Goal: Transaction & Acquisition: Purchase product/service

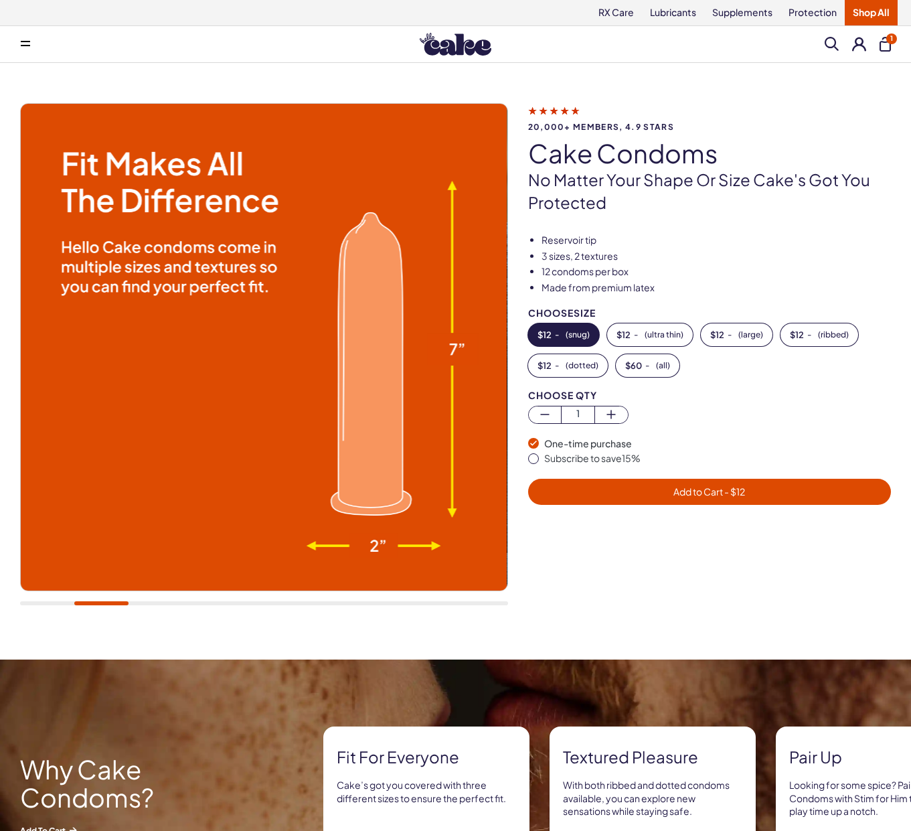
click at [453, 53] on img at bounding box center [456, 44] width 72 height 23
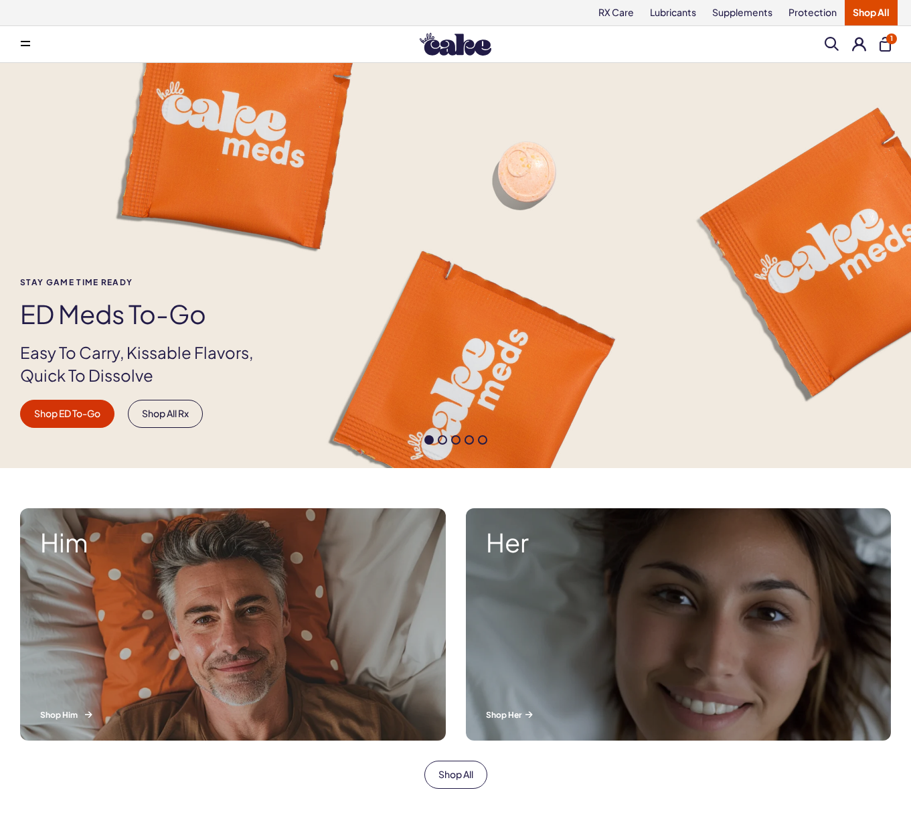
click at [169, 637] on div "Him Shop Him" at bounding box center [233, 624] width 426 height 232
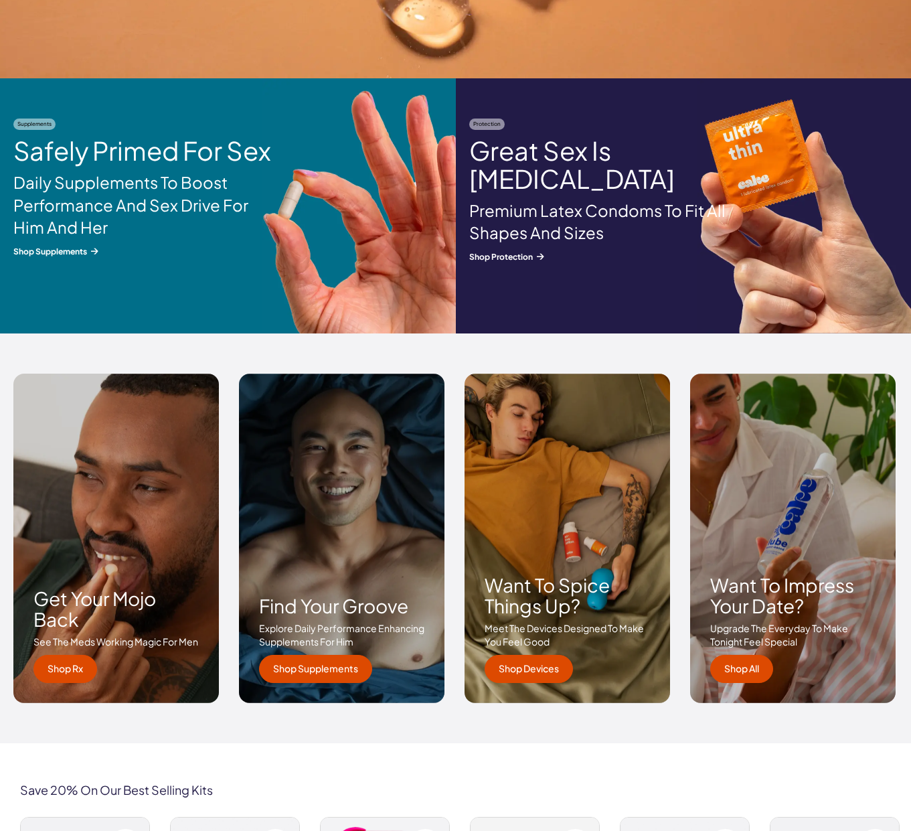
scroll to position [1623, 0]
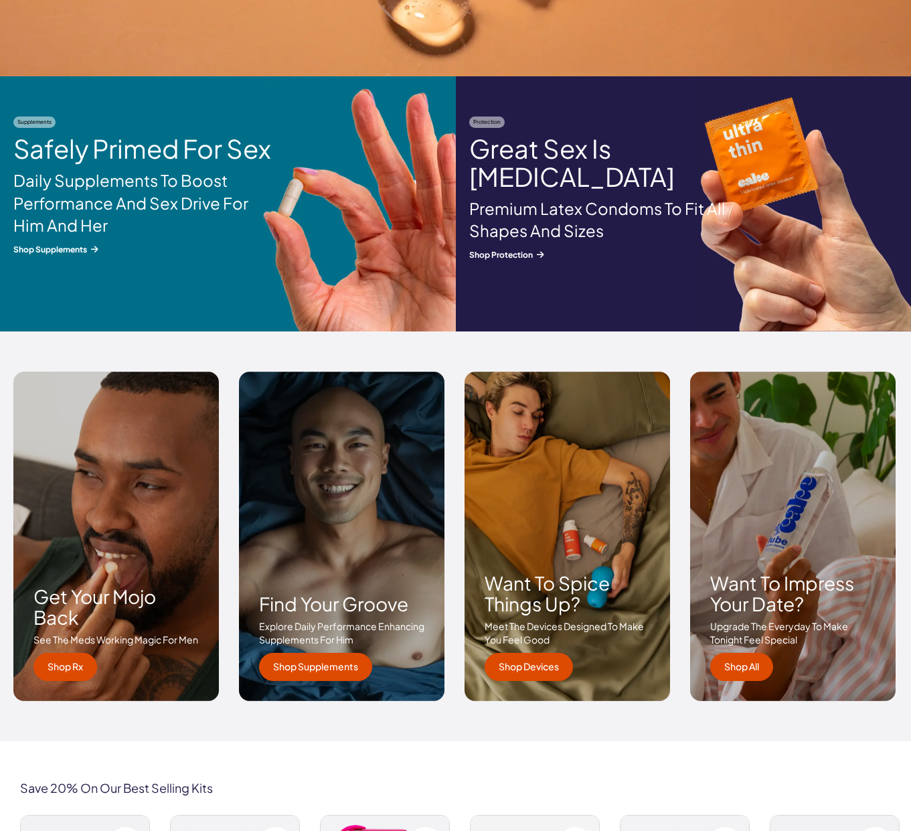
click at [532, 680] on div "Want to spice things up? Meet the devices designed to make you feel good Shop D…" at bounding box center [568, 536] width 206 height 329
click at [551, 663] on link "Shop Devices" at bounding box center [529, 667] width 88 height 28
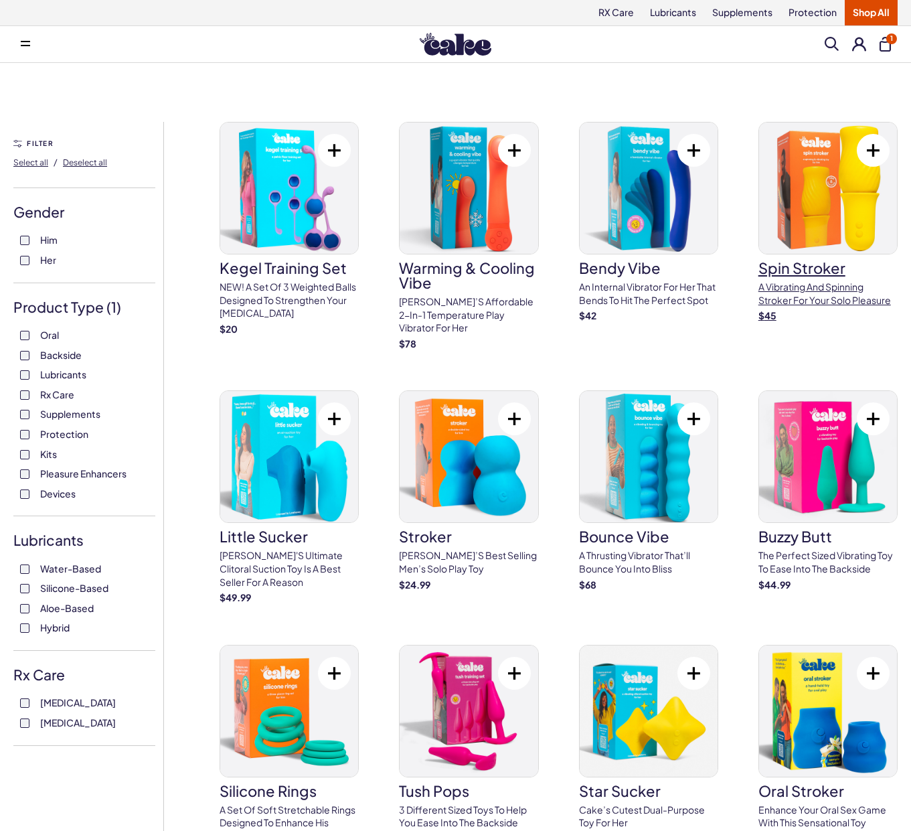
scroll to position [1, 0]
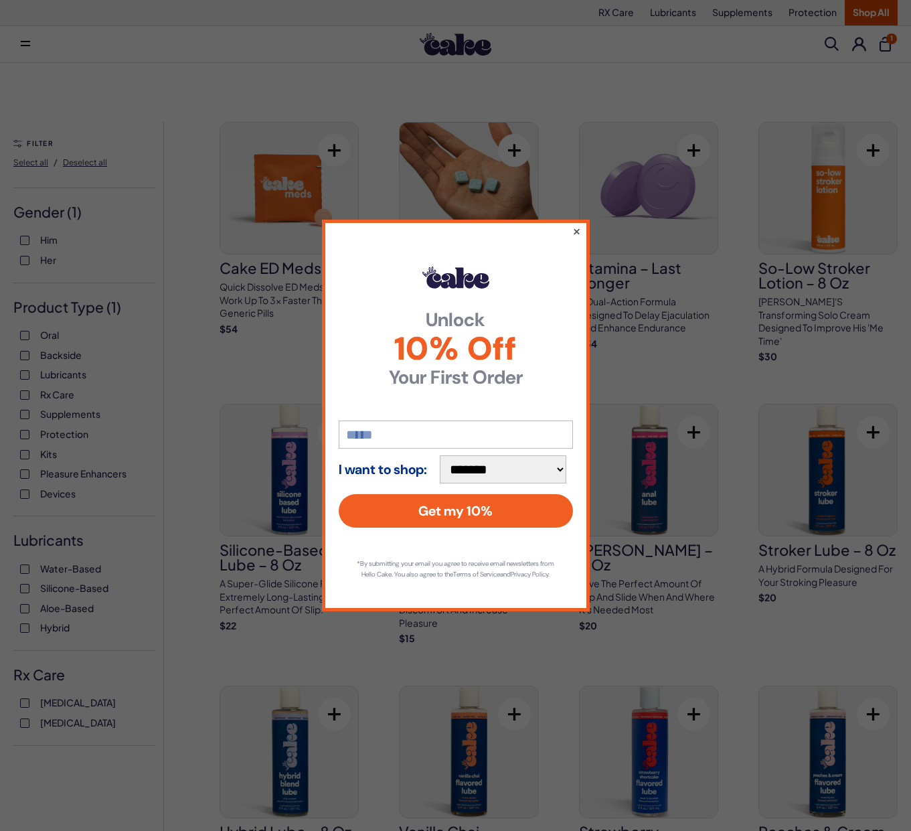
click at [576, 226] on button "×" at bounding box center [576, 231] width 9 height 16
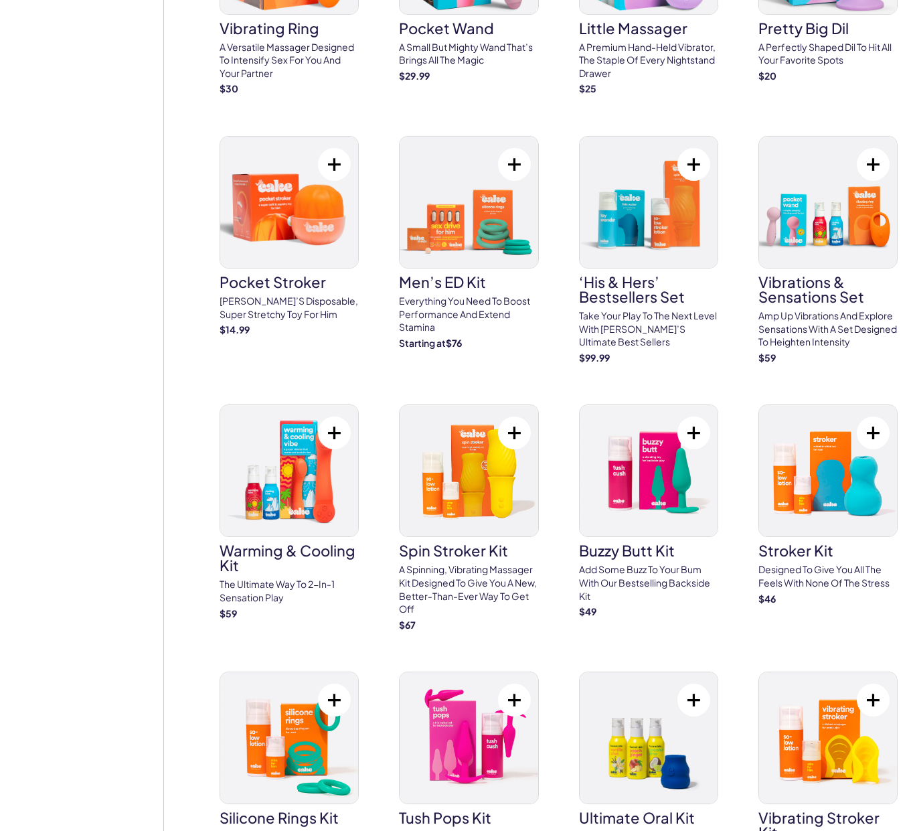
scroll to position [3472, 0]
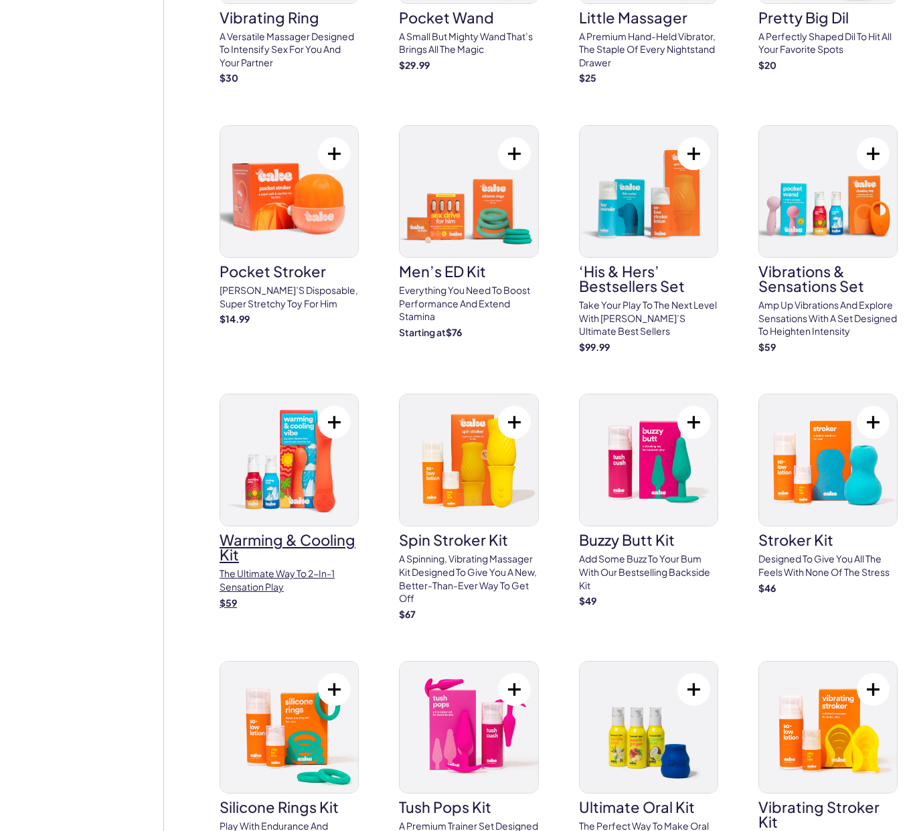
click at [323, 442] on img at bounding box center [289, 459] width 138 height 131
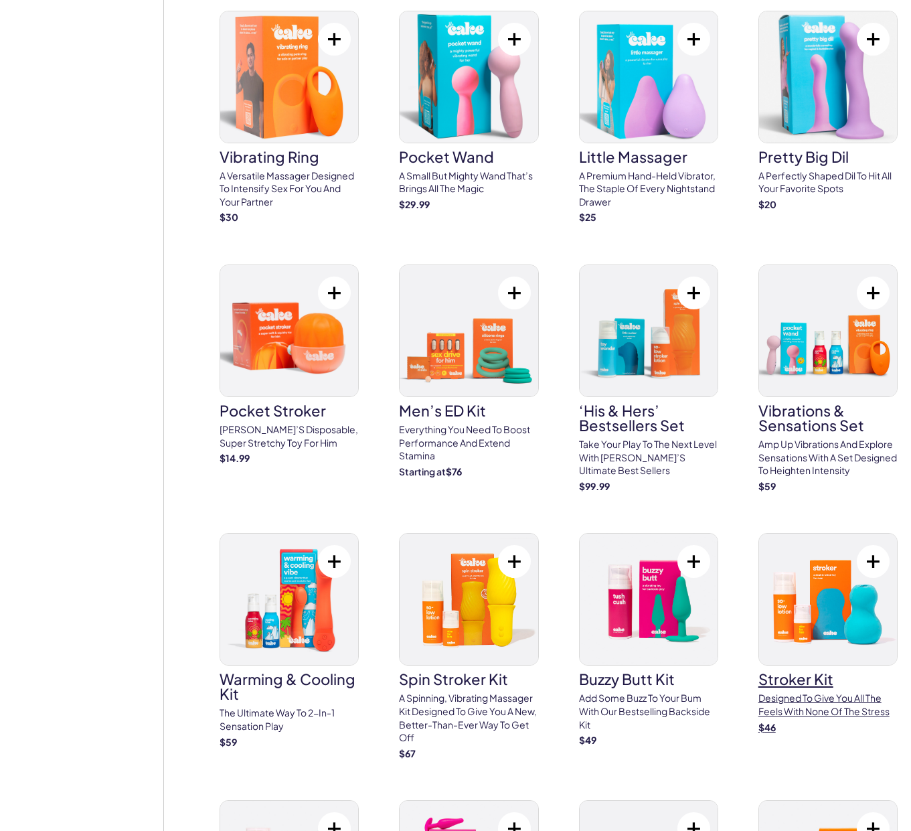
scroll to position [3335, 0]
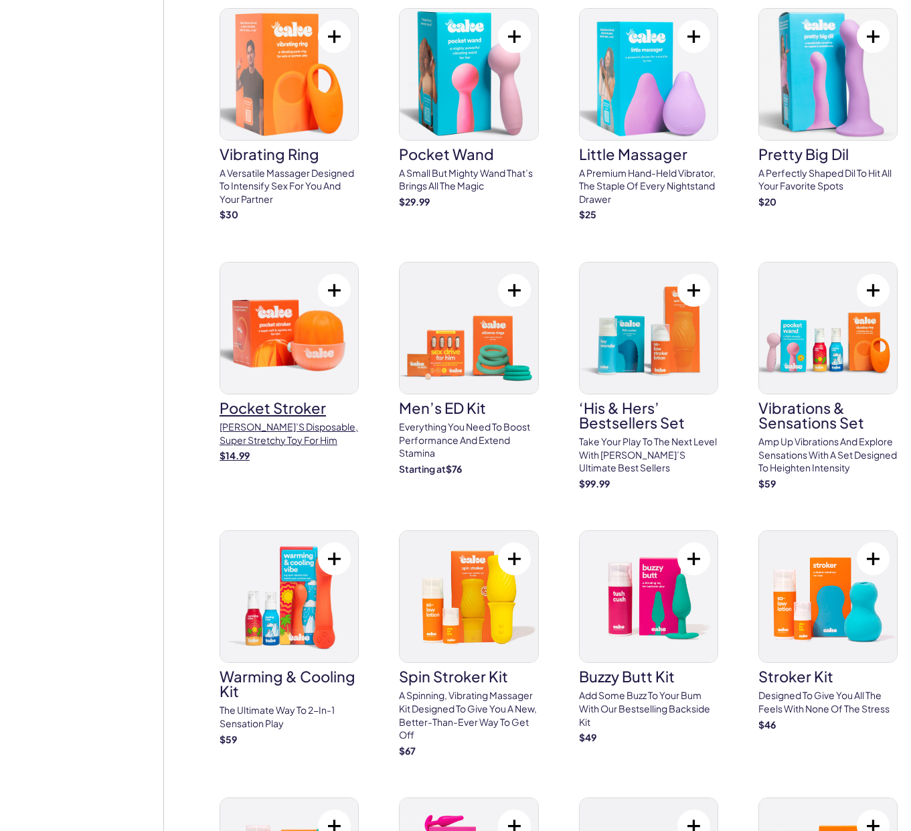
click at [288, 272] on img at bounding box center [289, 327] width 138 height 131
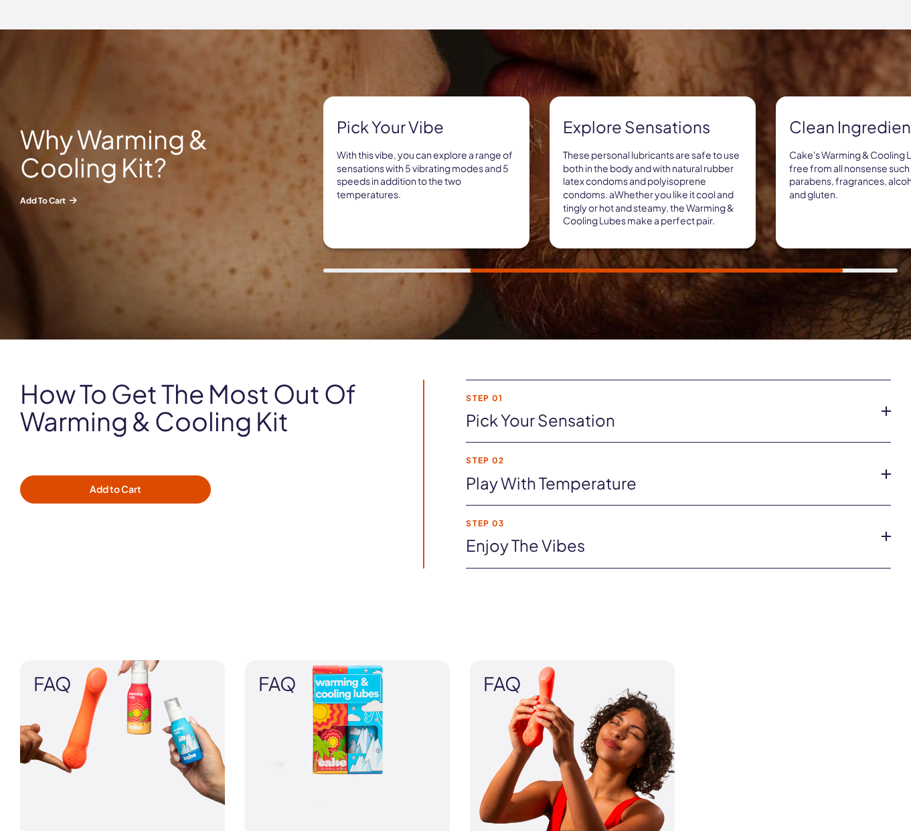
scroll to position [947, 0]
